Goal: Obtain resource: Obtain resource

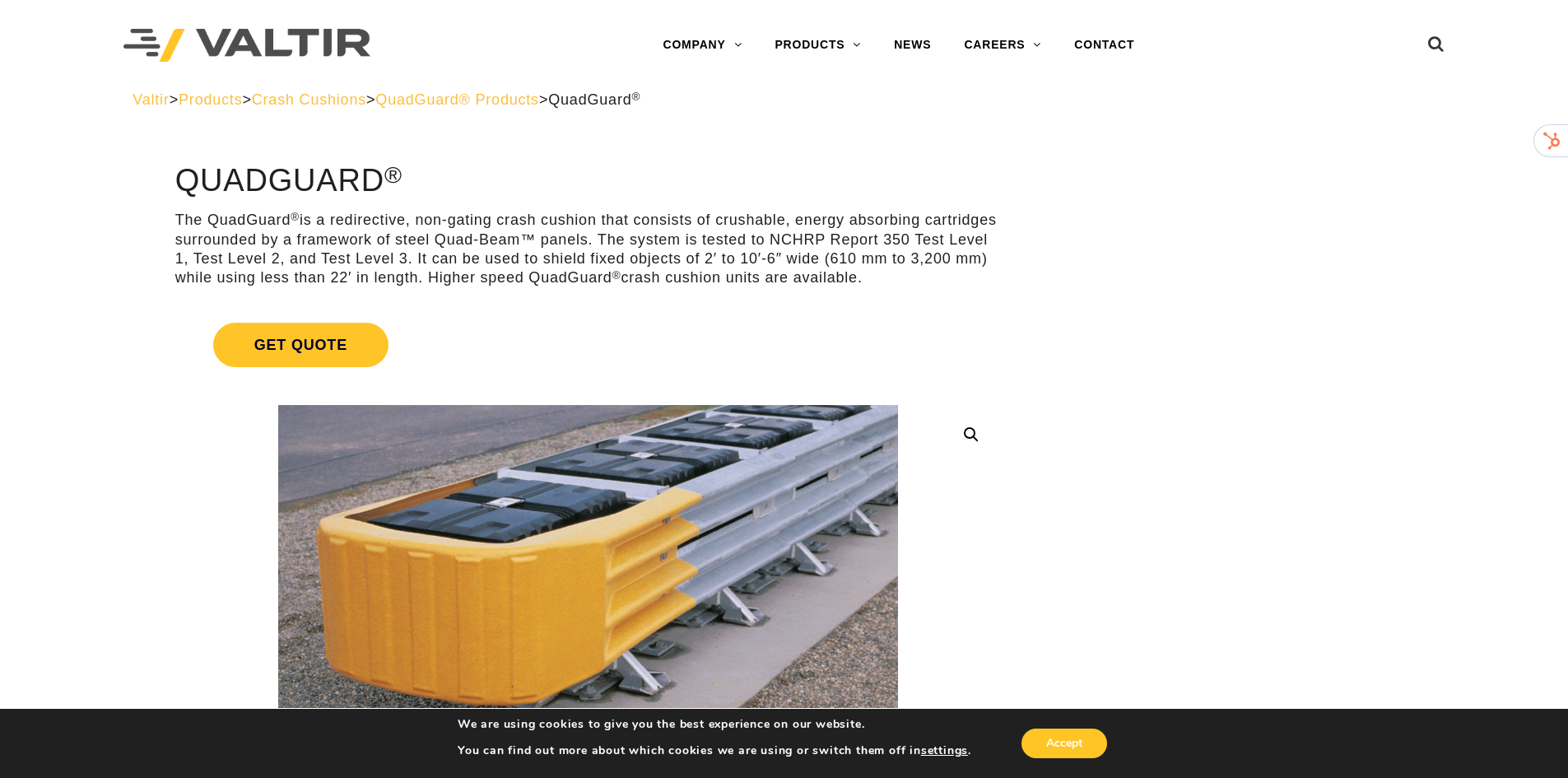
click at [508, 96] on span "QuadGuard® Products" at bounding box center [456, 100] width 164 height 17
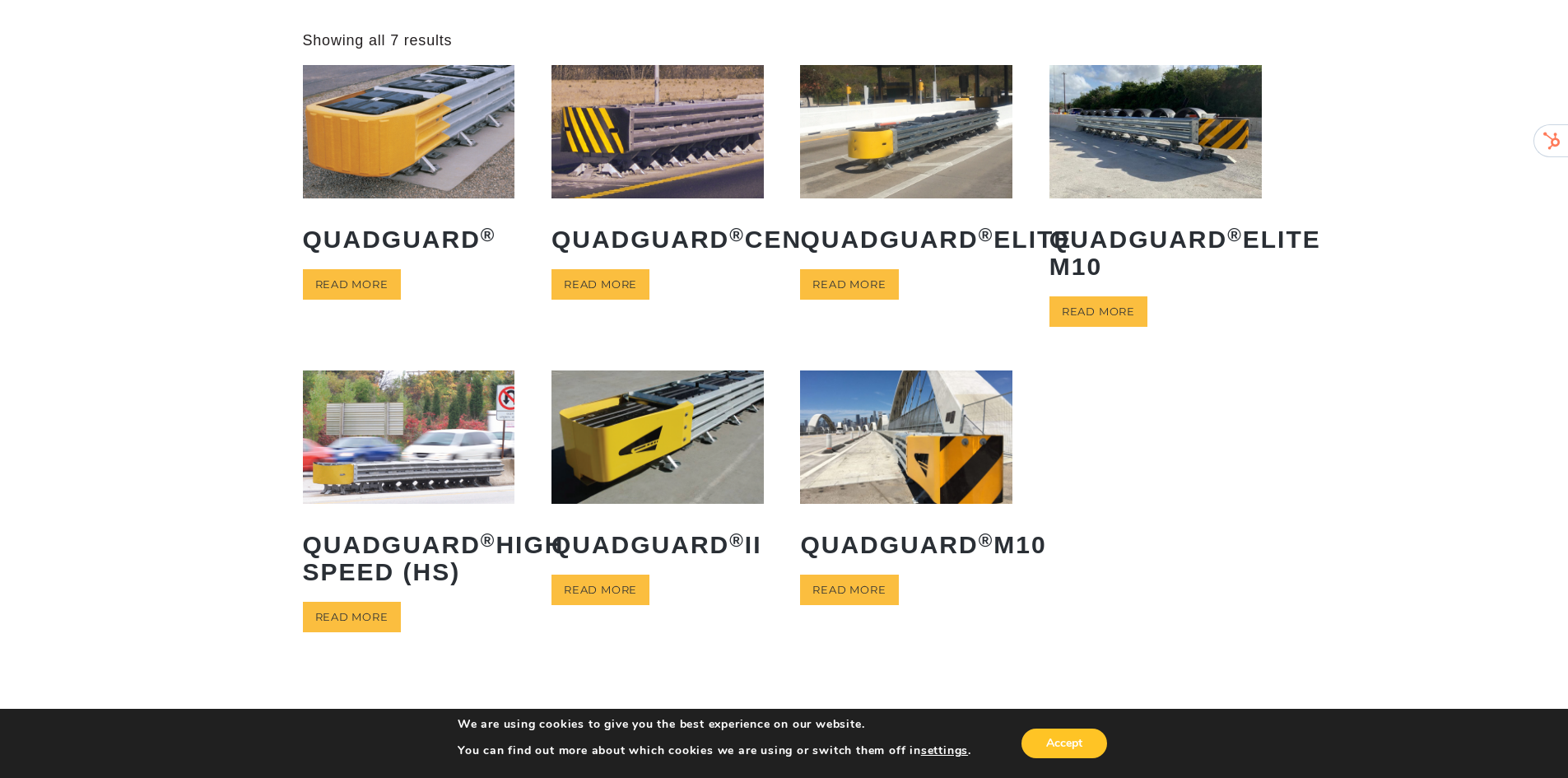
scroll to position [82, 0]
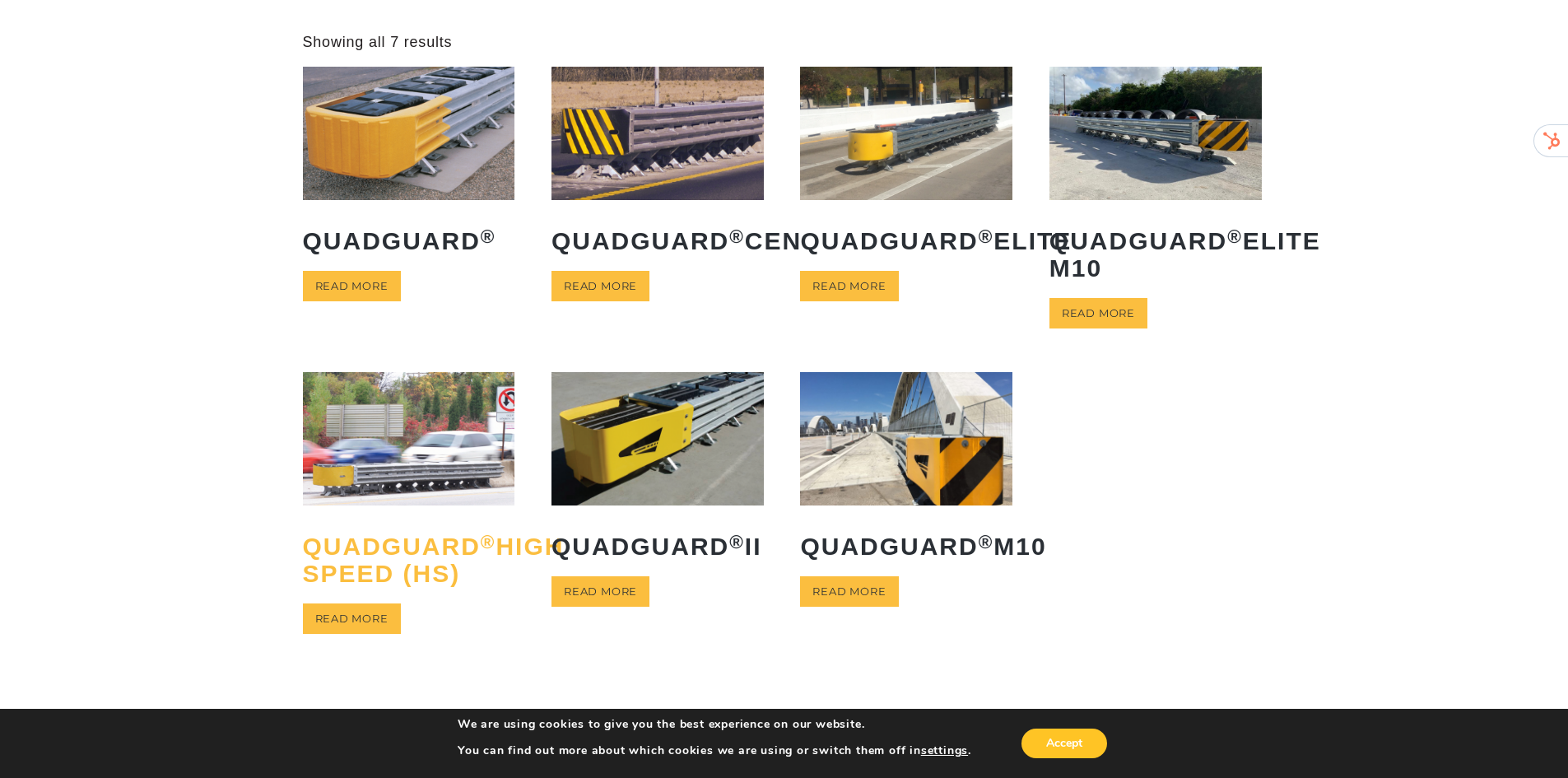
click at [385, 557] on h2 "QuadGuard ® High Speed (HS)" at bounding box center [408, 559] width 212 height 79
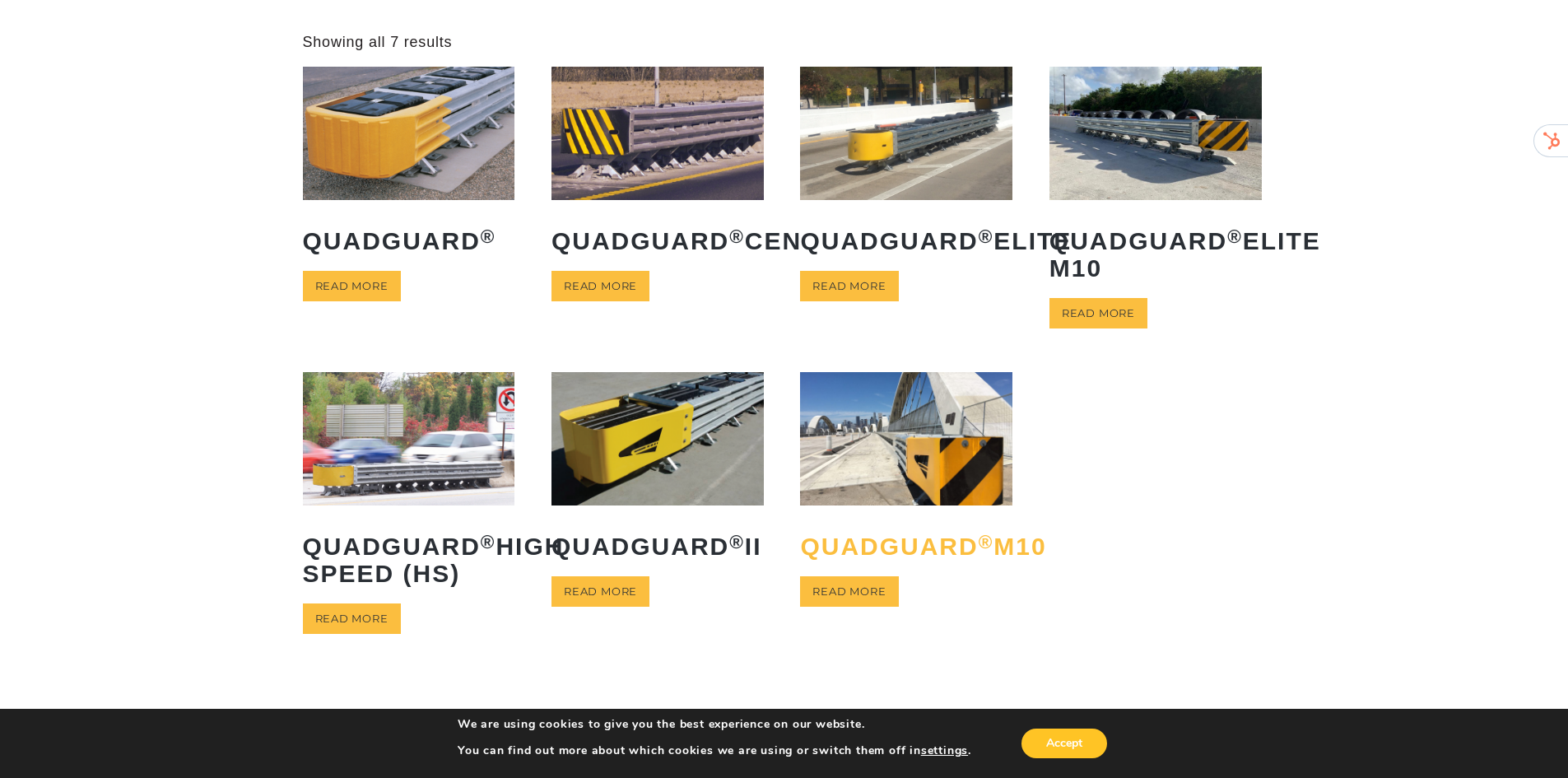
click at [928, 544] on h2 "QuadGuard ® M10" at bounding box center [905, 546] width 212 height 52
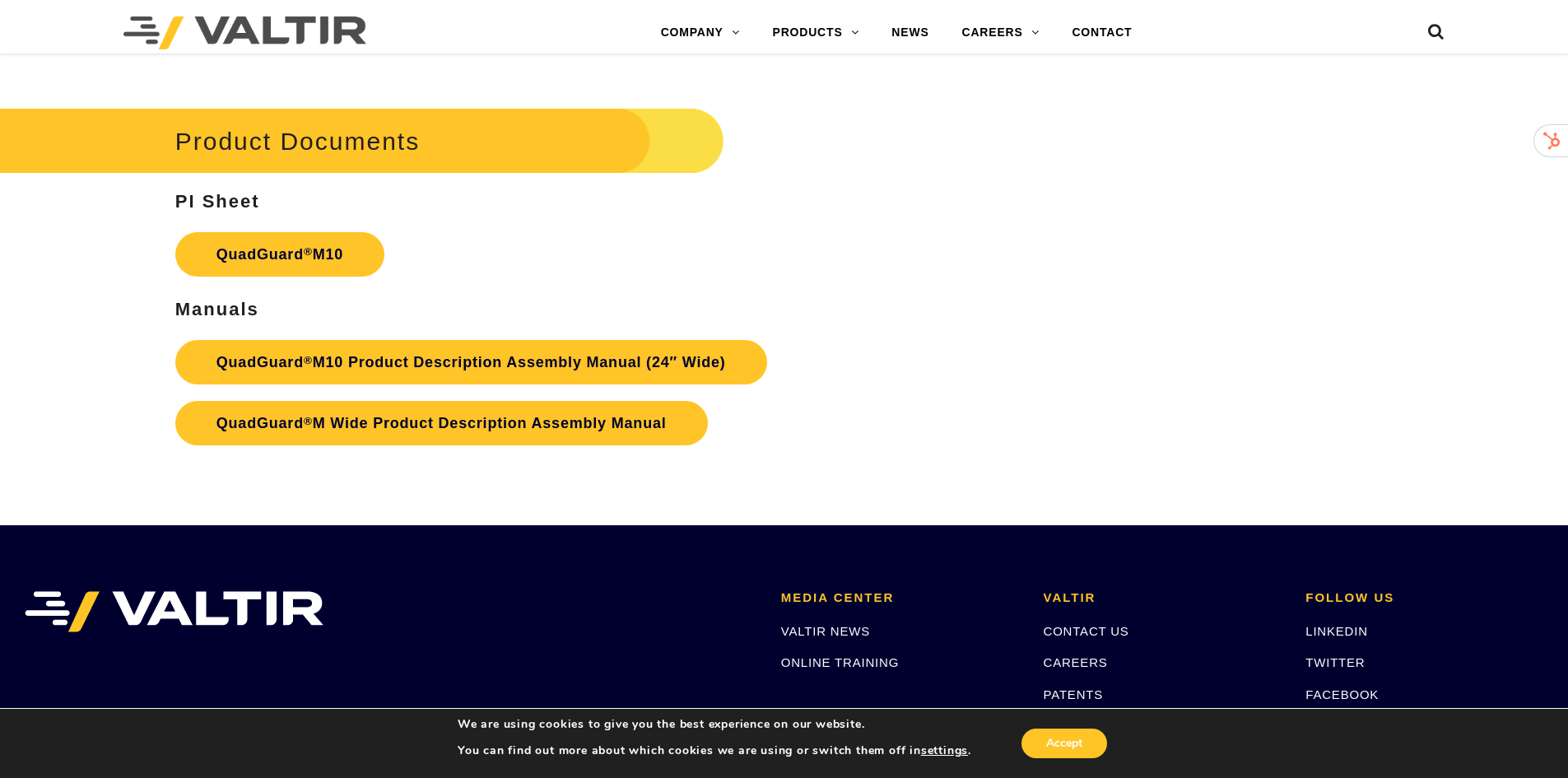
scroll to position [6093, 0]
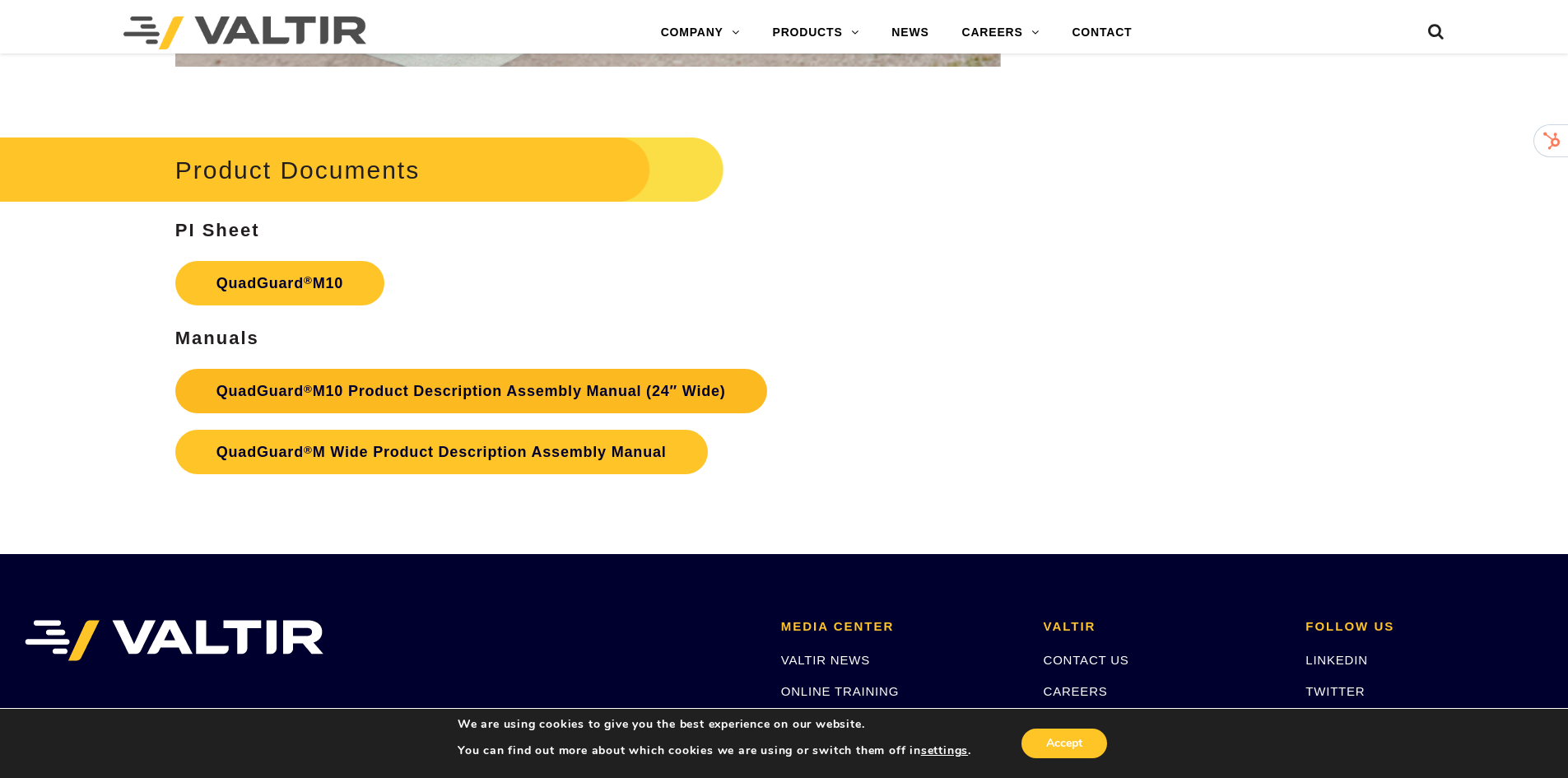
click at [465, 396] on link "QuadGuard ® M10 Product Description Assembly Manual (24″ Wide)" at bounding box center [470, 391] width 591 height 44
